Goal: Task Accomplishment & Management: Manage account settings

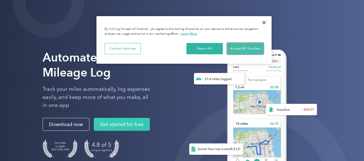
click at [243, 47] on button "Accept All Cookies" at bounding box center [245, 48] width 36 height 11
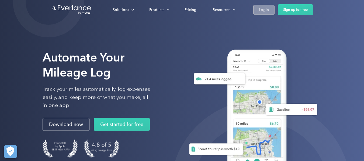
click at [267, 9] on div "Login" at bounding box center [264, 9] width 10 height 7
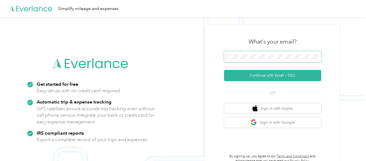
click at [224, 70] on button "Continue with Email / SSO" at bounding box center [272, 75] width 97 height 11
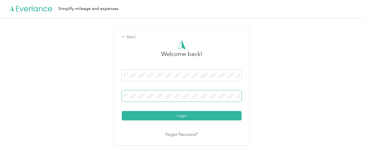
click at [122, 111] on button "Login" at bounding box center [182, 115] width 120 height 9
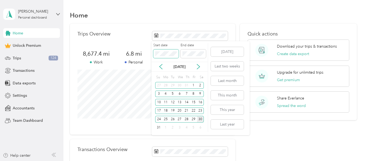
click at [153, 52] on span at bounding box center [165, 54] width 25 height 9
click at [198, 67] on icon at bounding box center [197, 66] width 5 height 5
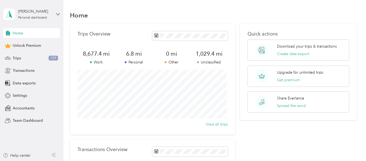
click at [279, 148] on div "Quick actions Download your trips & transactions Create data export Upgrade for…" at bounding box center [298, 121] width 116 height 195
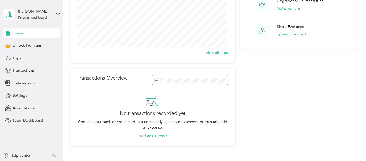
scroll to position [72, 0]
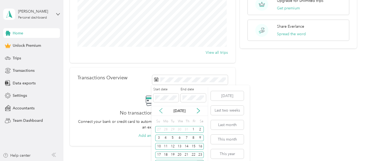
click at [161, 112] on icon at bounding box center [160, 110] width 5 height 5
click at [172, 130] on div "1" at bounding box center [172, 129] width 7 height 7
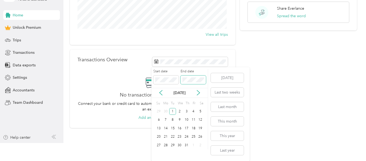
scroll to position [18, 0]
click at [186, 143] on div "31" at bounding box center [186, 145] width 7 height 7
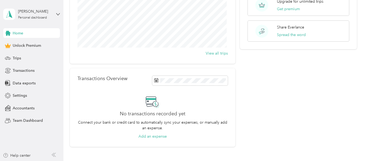
scroll to position [72, 0]
click at [200, 101] on div "No transactions recorded yet Connect your bank or credit card to automatically …" at bounding box center [152, 116] width 150 height 45
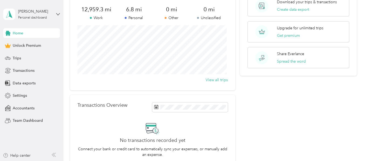
scroll to position [18, 0]
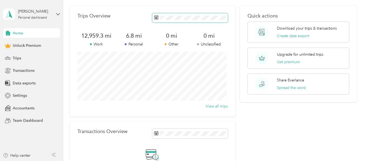
click at [169, 20] on span at bounding box center [189, 17] width 75 height 9
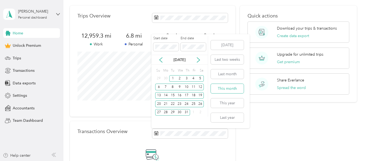
click at [228, 90] on button "This month" at bounding box center [227, 88] width 33 height 9
click at [228, 75] on button "Last month" at bounding box center [227, 74] width 33 height 9
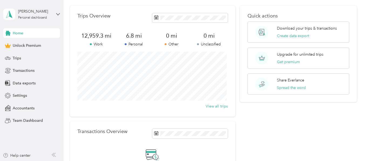
scroll to position [9, 0]
